Goal: Task Accomplishment & Management: Complete application form

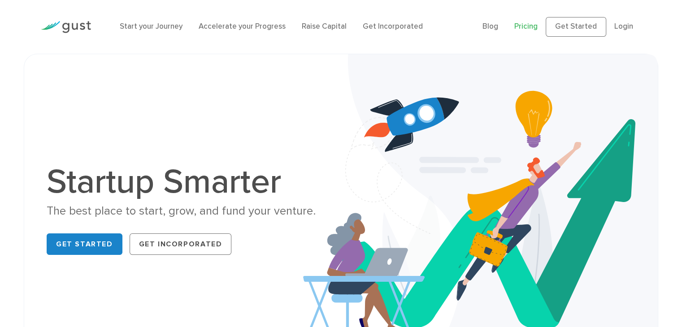
click at [534, 26] on link "Pricing" at bounding box center [525, 26] width 23 height 9
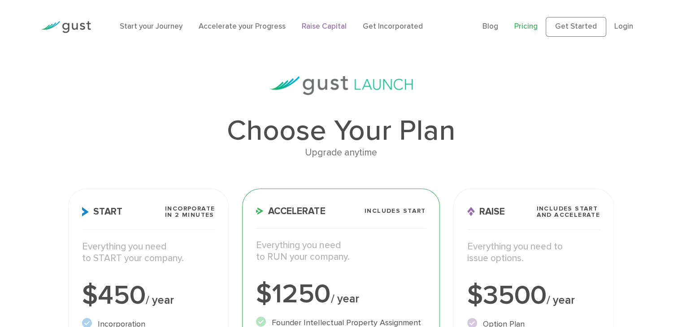
click at [323, 23] on link "Raise Capital" at bounding box center [324, 26] width 45 height 9
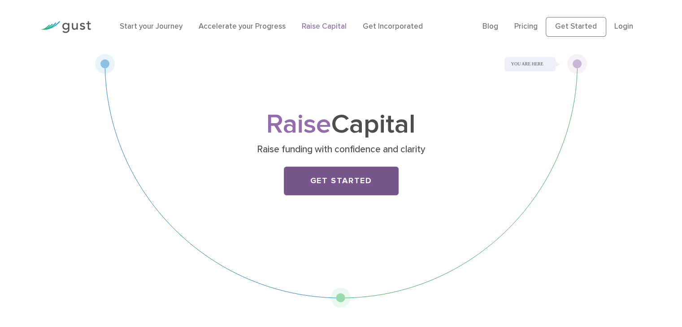
click at [325, 188] on link "Get Started" at bounding box center [341, 181] width 115 height 29
